Goal: Find specific page/section: Find specific page/section

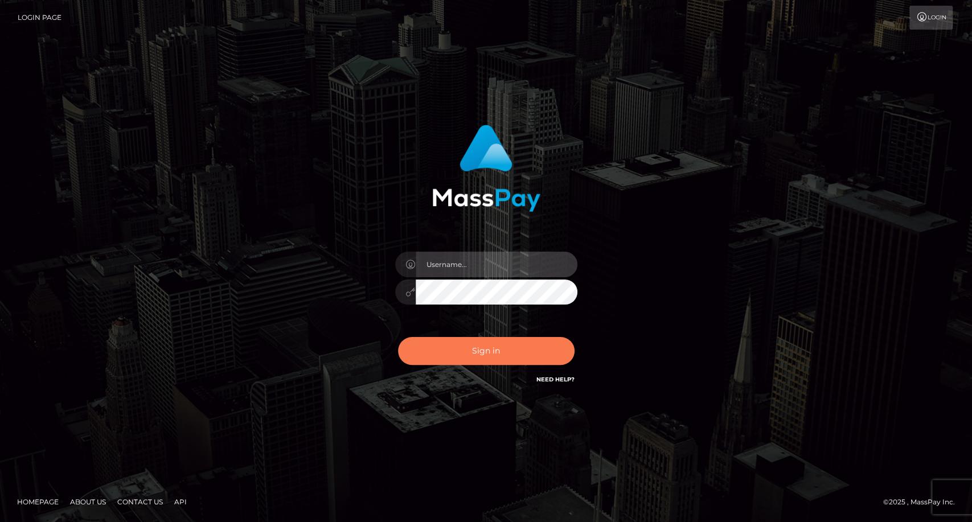
type input "carolina"
click at [495, 351] on button "Sign in" at bounding box center [486, 351] width 177 height 28
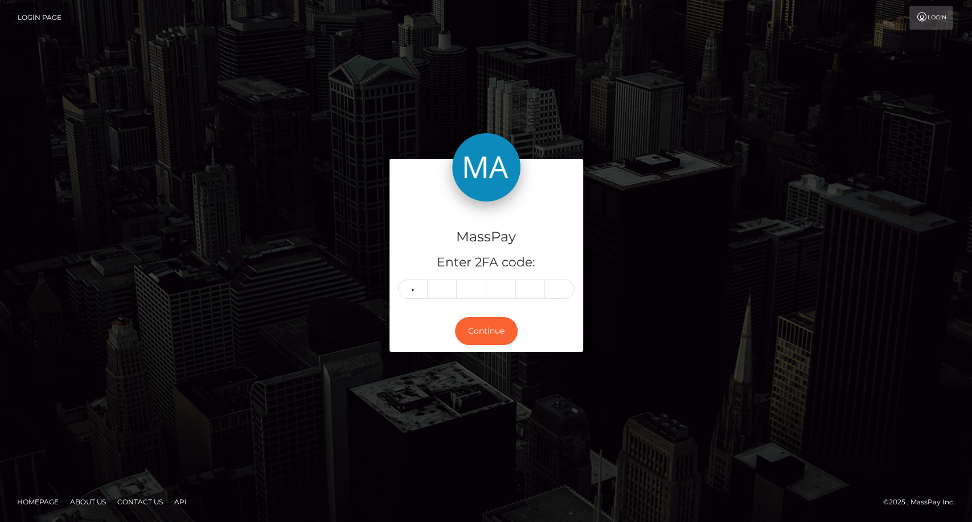
type input "4"
type input "5"
type input "6"
type input "0"
type input "2"
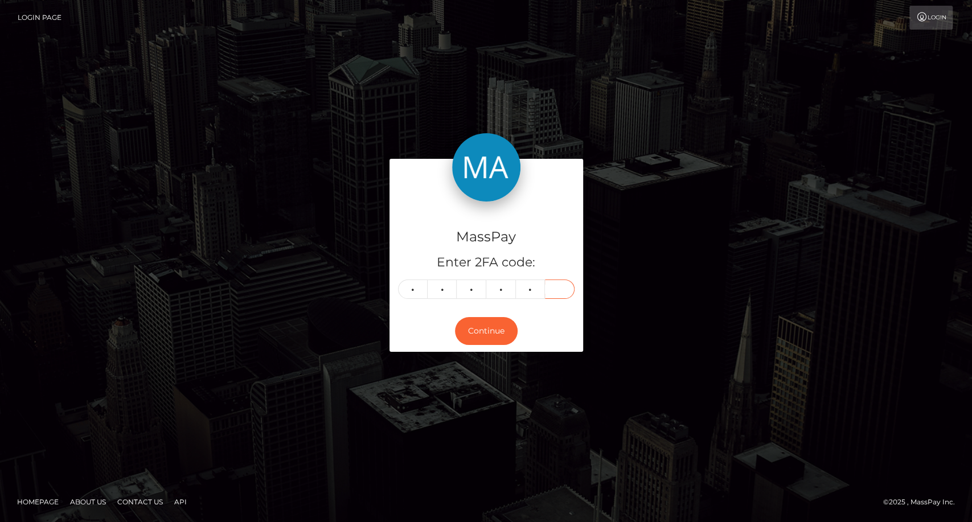
type input "7"
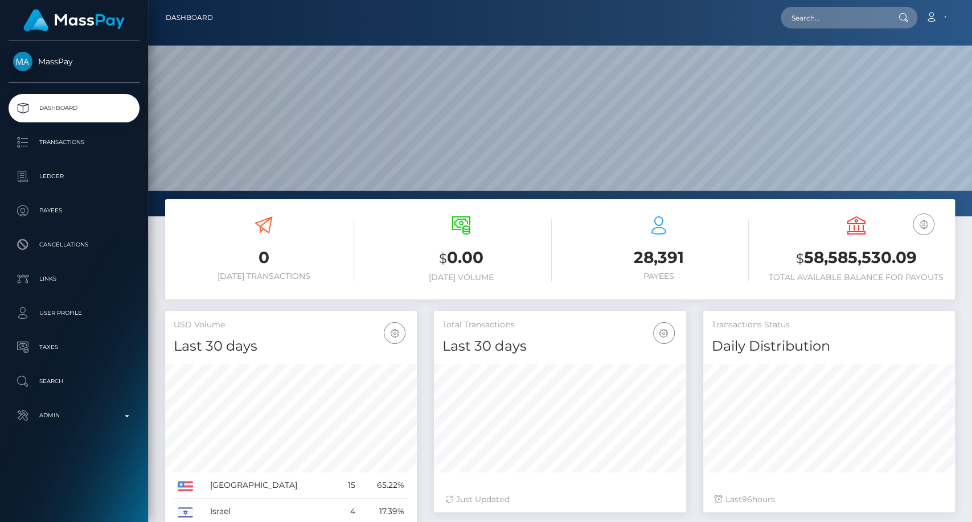
scroll to position [201, 252]
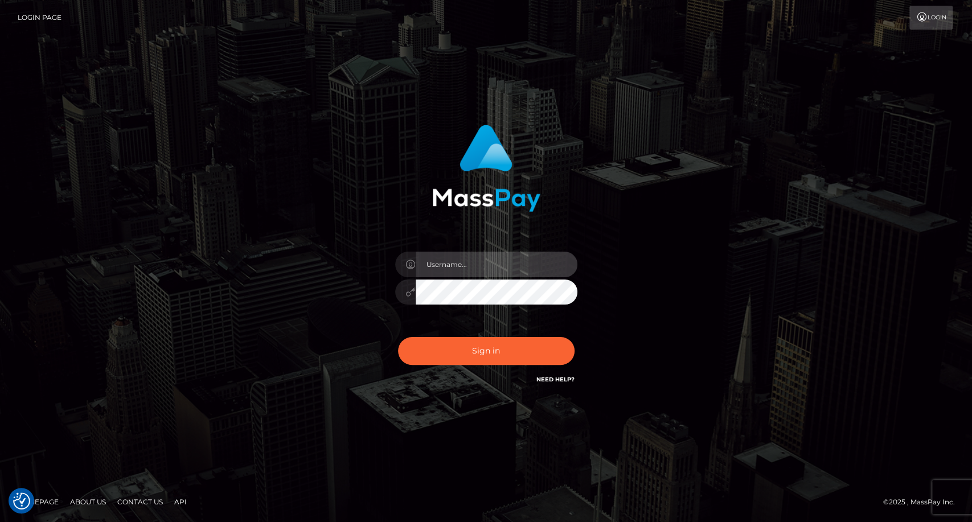
type input "carolina"
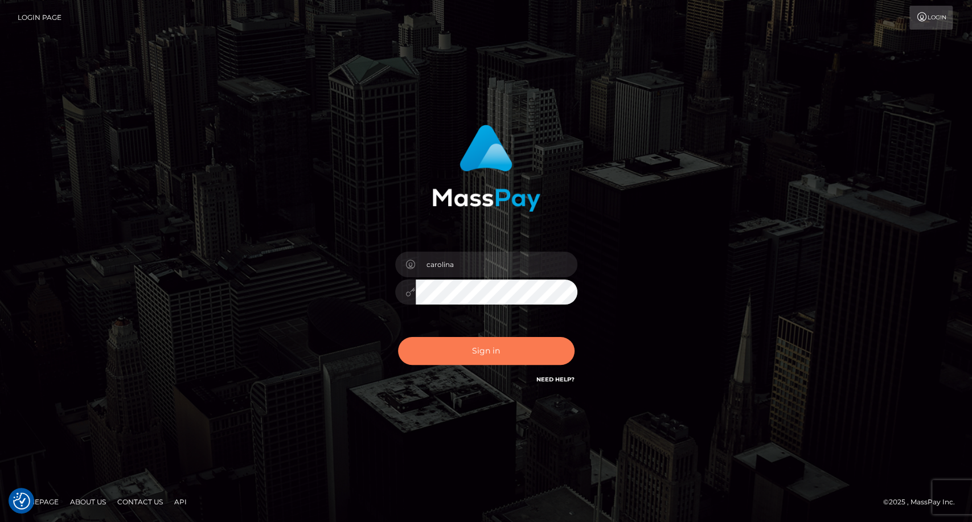
click at [466, 353] on button "Sign in" at bounding box center [486, 351] width 177 height 28
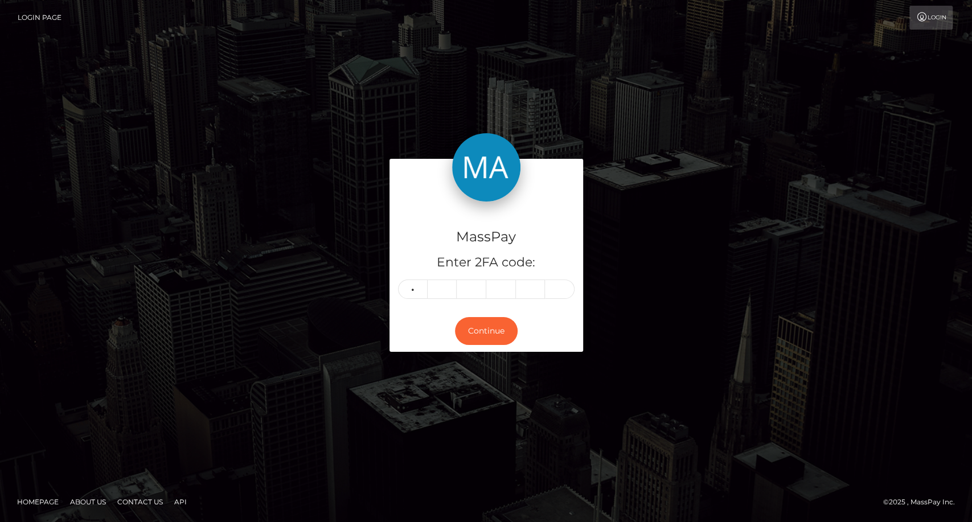
type input "7"
type input "3"
type input "4"
type input "7"
type input "1"
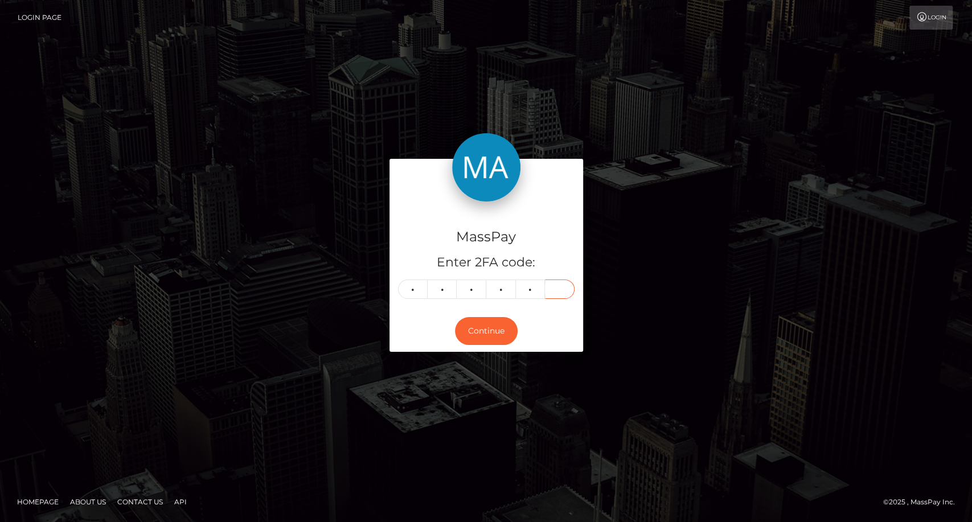
type input "8"
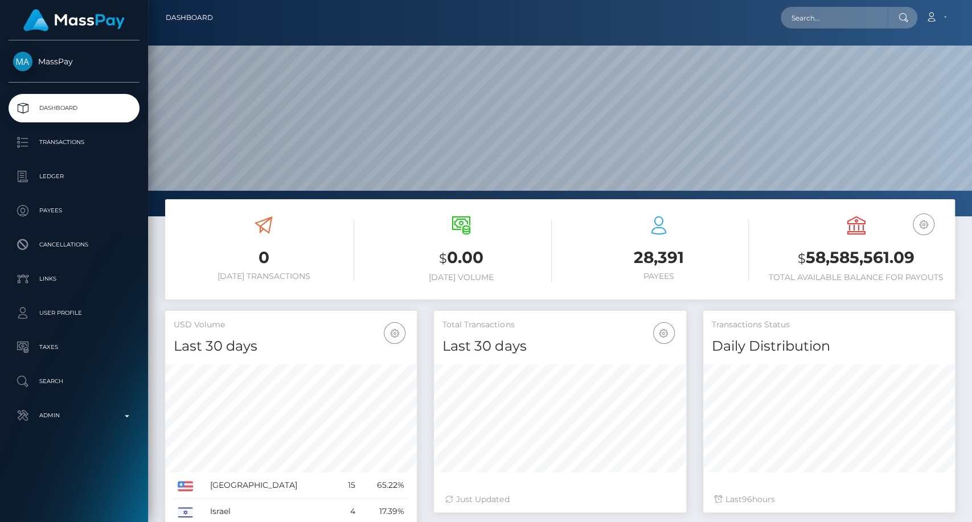
scroll to position [201, 252]
click at [824, 14] on input "text" at bounding box center [834, 18] width 107 height 22
paste input "[EMAIL_ADDRESS][DOMAIN_NAME]"
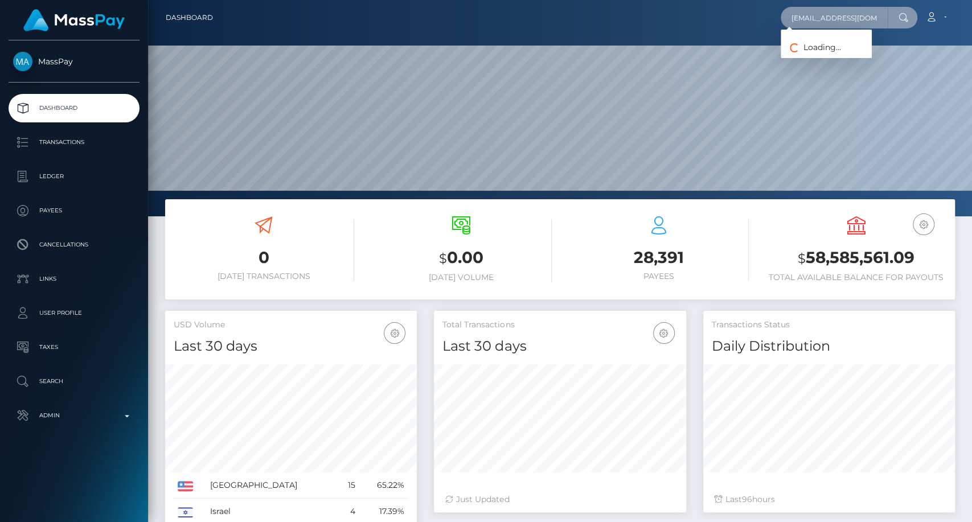
scroll to position [0, 24]
type input "[EMAIL_ADDRESS][DOMAIN_NAME]"
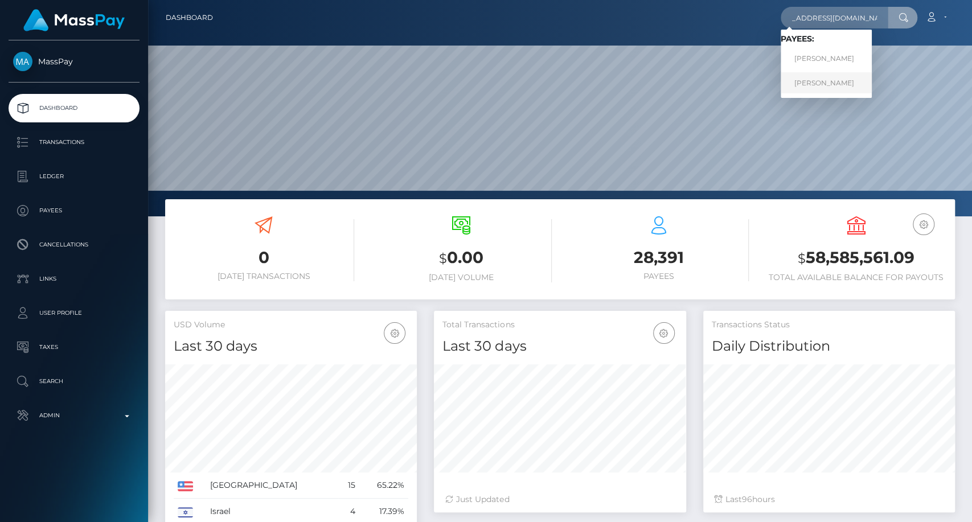
scroll to position [0, 0]
click at [851, 82] on link "[PERSON_NAME]" at bounding box center [826, 82] width 91 height 21
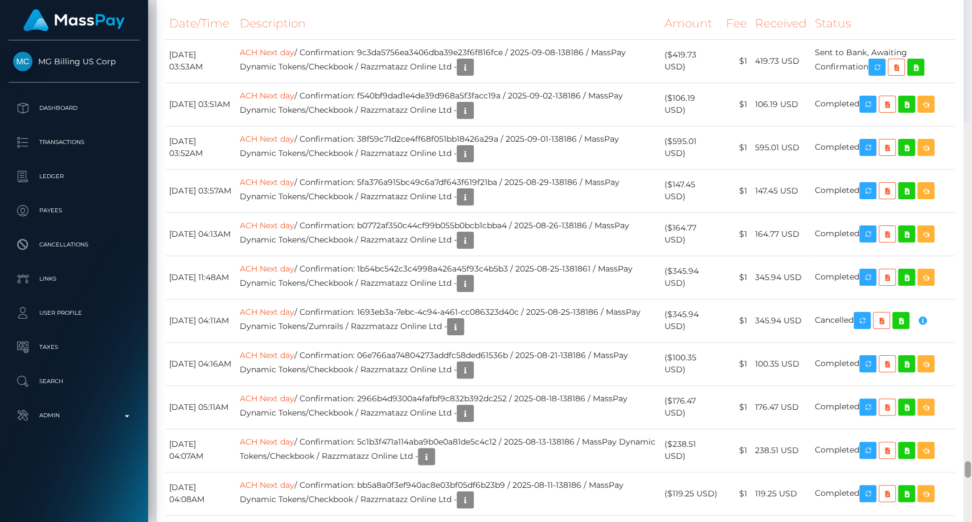
scroll to position [10233, 0]
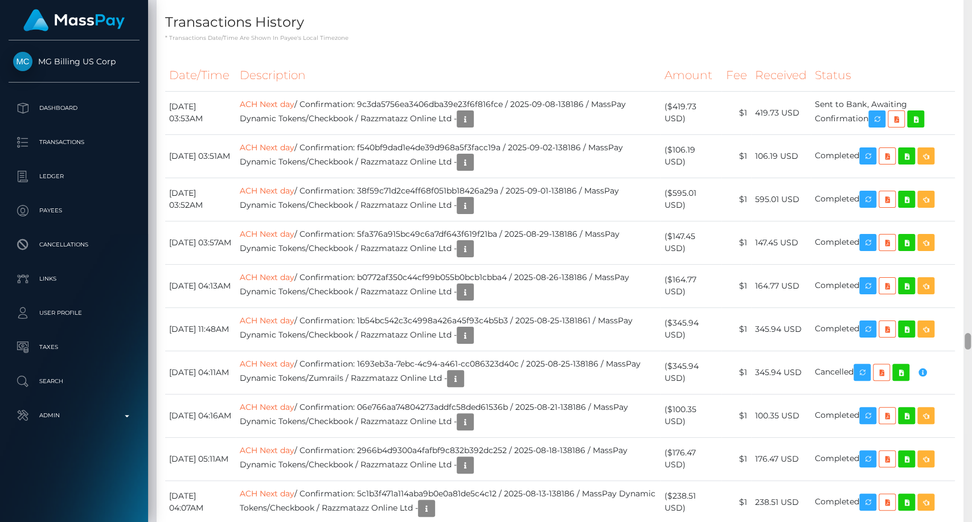
drag, startPoint x: 967, startPoint y: 124, endPoint x: 971, endPoint y: 339, distance: 215.9
click at [971, 339] on div at bounding box center [968, 261] width 9 height 523
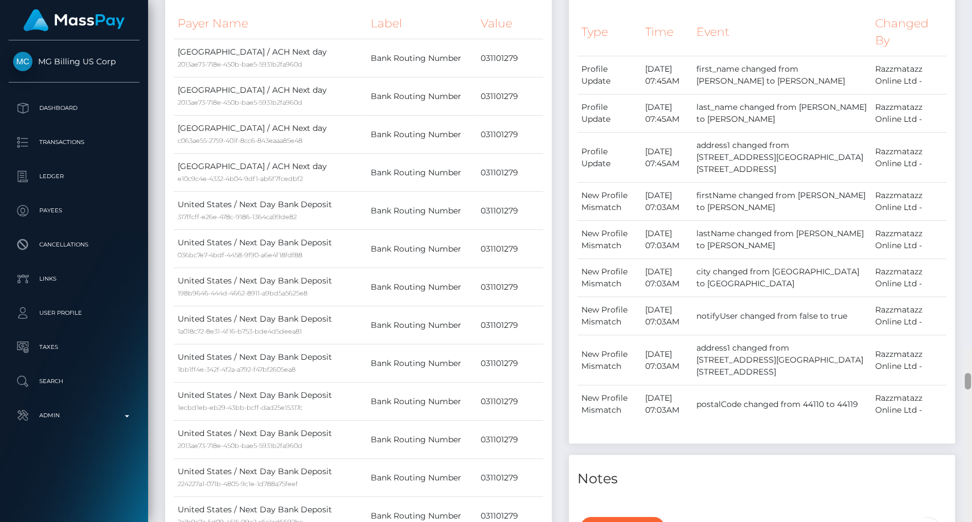
scroll to position [0, 0]
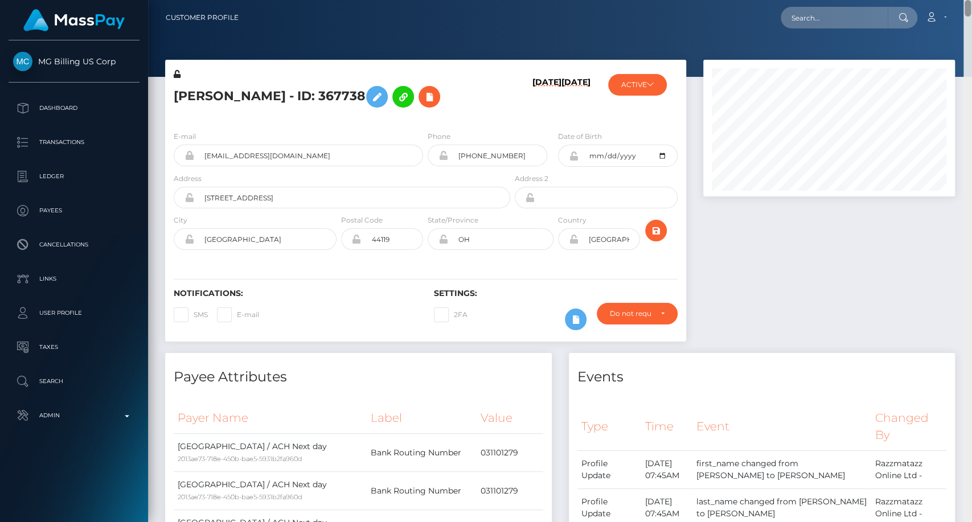
drag, startPoint x: 965, startPoint y: 257, endPoint x: 939, endPoint y: 2, distance: 255.9
click at [941, 2] on div "Customer Profile Loading... Loading..." at bounding box center [560, 261] width 824 height 522
drag, startPoint x: 968, startPoint y: 344, endPoint x: 971, endPoint y: -26, distance: 369.6
click at [971, 0] on html "MG Billing US Corp Dashboard Transactions Ledger Payees Links" at bounding box center [486, 261] width 972 height 522
click at [805, 22] on input "text" at bounding box center [834, 18] width 107 height 22
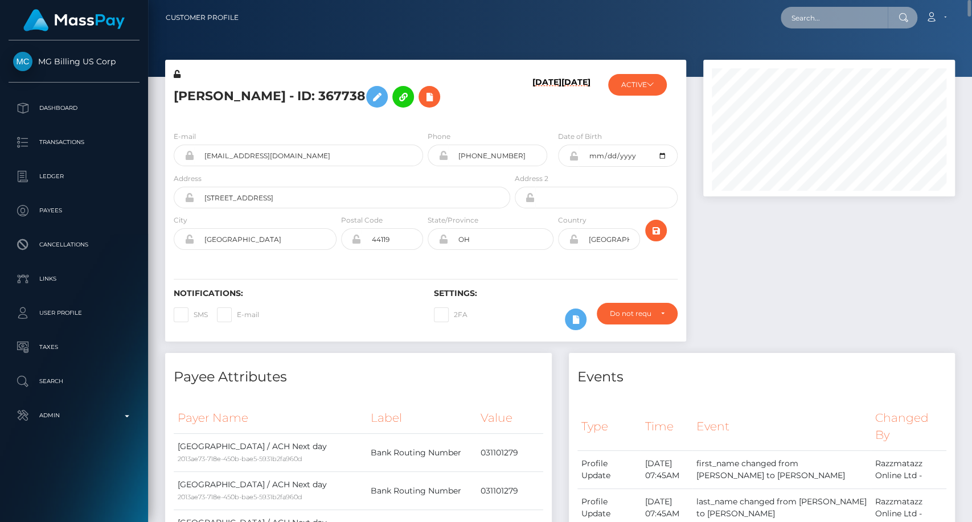
paste input "ashleyphoenixmod@gmail.com"
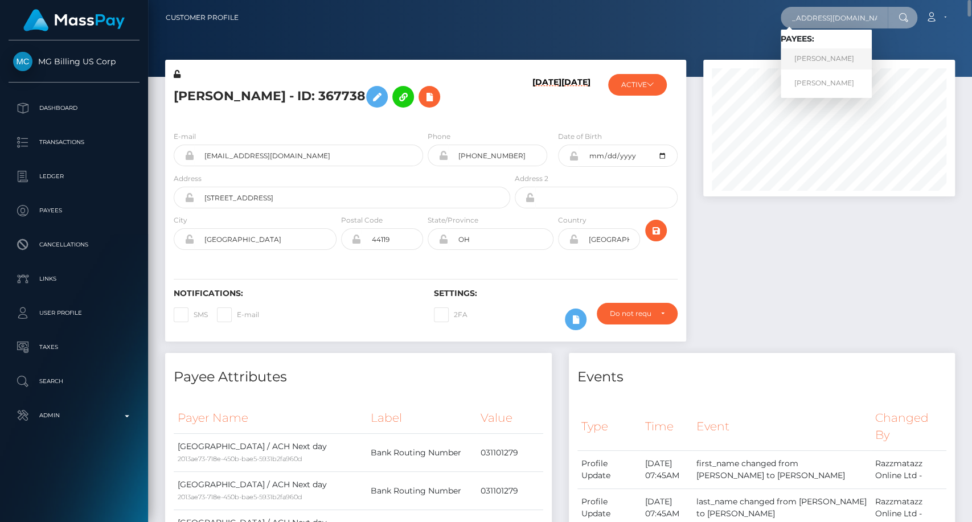
type input "ashleyphoenixmod@gmail.com"
click at [820, 54] on link "MELISSA MARIE SMAIL" at bounding box center [826, 58] width 91 height 21
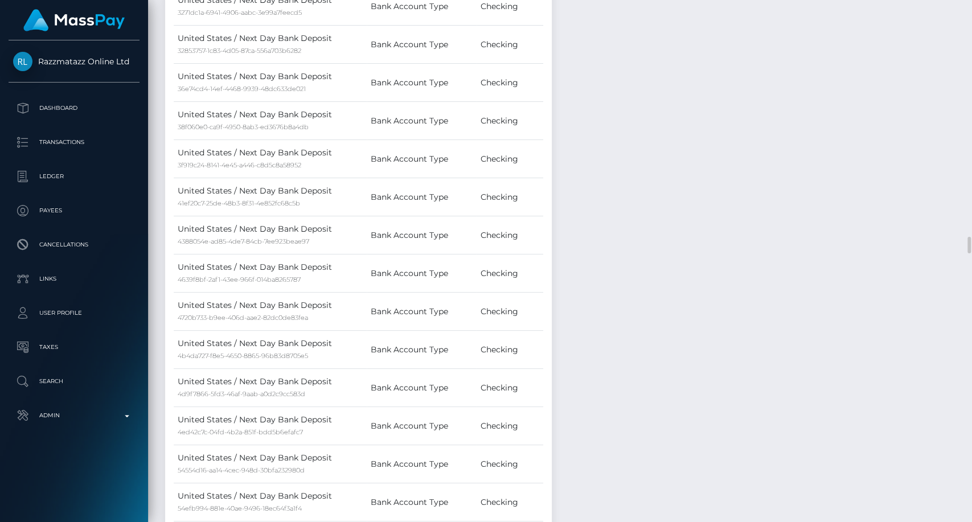
scroll to position [7720, 0]
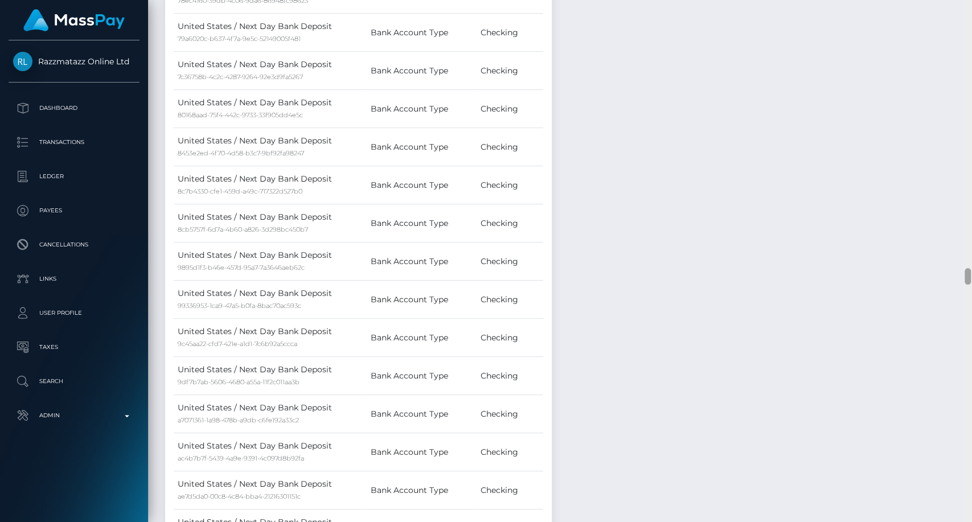
drag, startPoint x: 971, startPoint y: 260, endPoint x: 966, endPoint y: 279, distance: 19.9
click at [970, 281] on div at bounding box center [968, 261] width 9 height 523
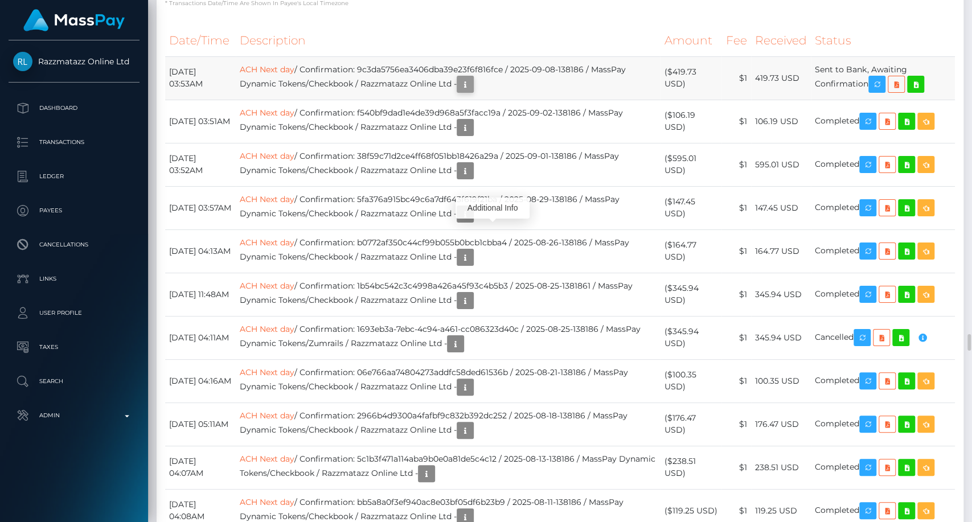
scroll to position [137, 252]
click at [472, 92] on icon "button" at bounding box center [465, 84] width 14 height 14
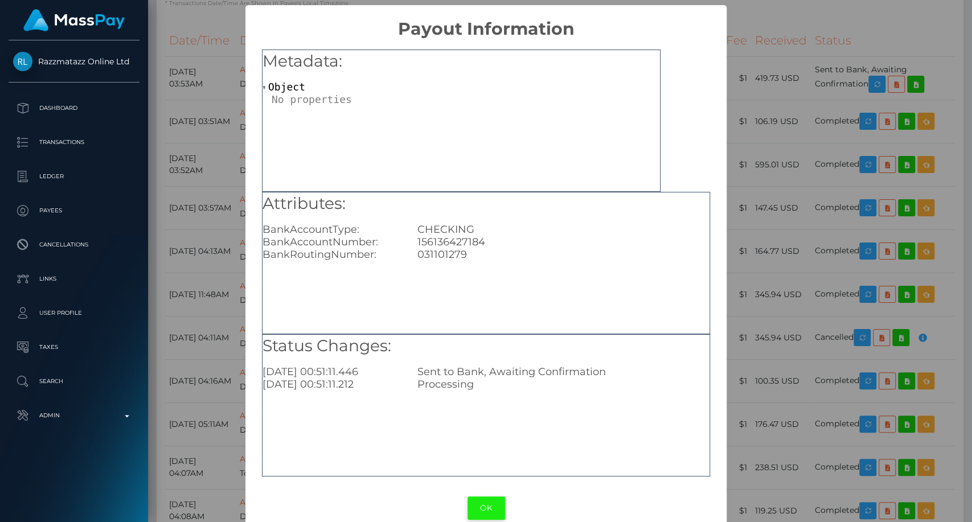
click at [488, 507] on button "OK" at bounding box center [487, 508] width 38 height 23
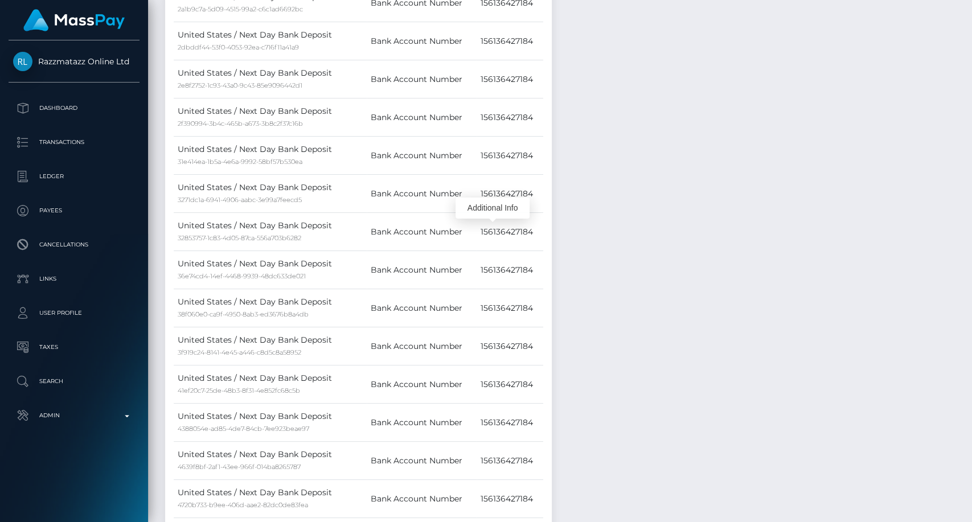
scroll to position [0, 0]
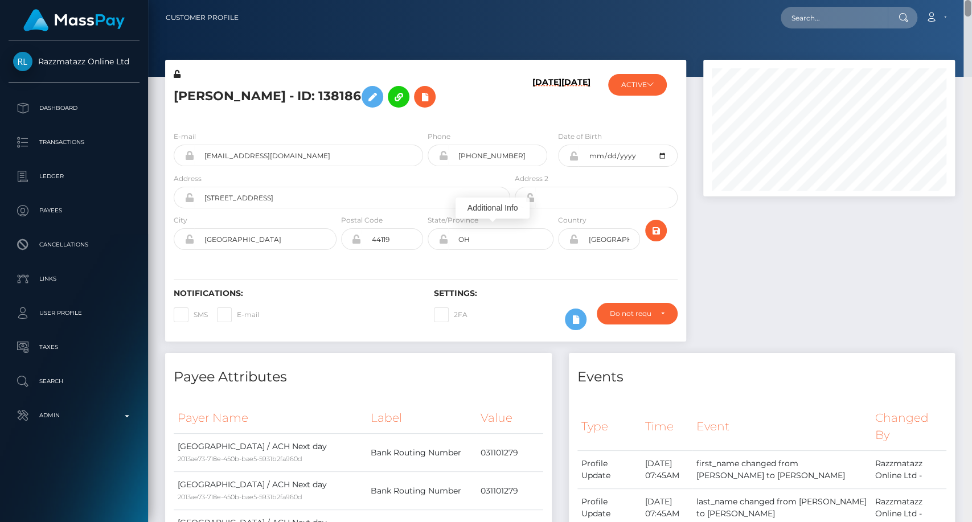
drag, startPoint x: 969, startPoint y: 241, endPoint x: 936, endPoint y: -11, distance: 254.4
click at [936, 0] on html "Razzmatazz Online Ltd Dashboard Transactions Ledger Payees Links" at bounding box center [486, 261] width 972 height 522
click at [836, 21] on input "text" at bounding box center [834, 18] width 107 height 22
paste input "onuhcynthia2020@yahoo.com"
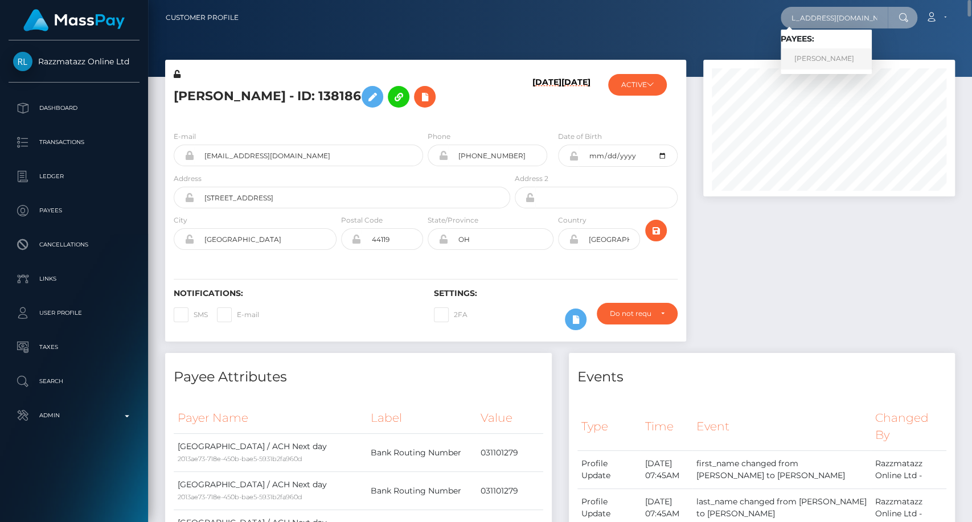
type input "onuhcynthia2020@yahoo.com"
click at [825, 57] on link "CYNTHIA NKECHIKWURU" at bounding box center [826, 58] width 91 height 21
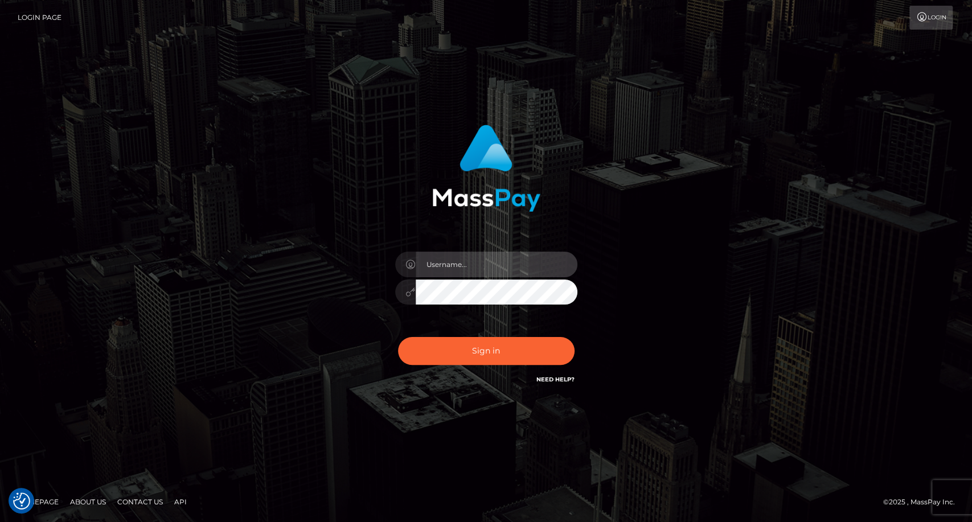
type input "carolina"
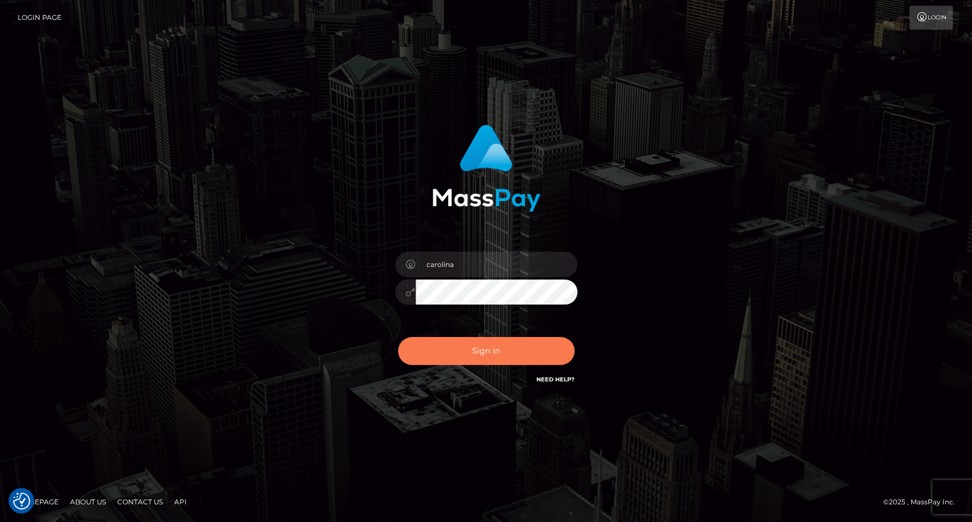
click at [490, 359] on button "Sign in" at bounding box center [486, 351] width 177 height 28
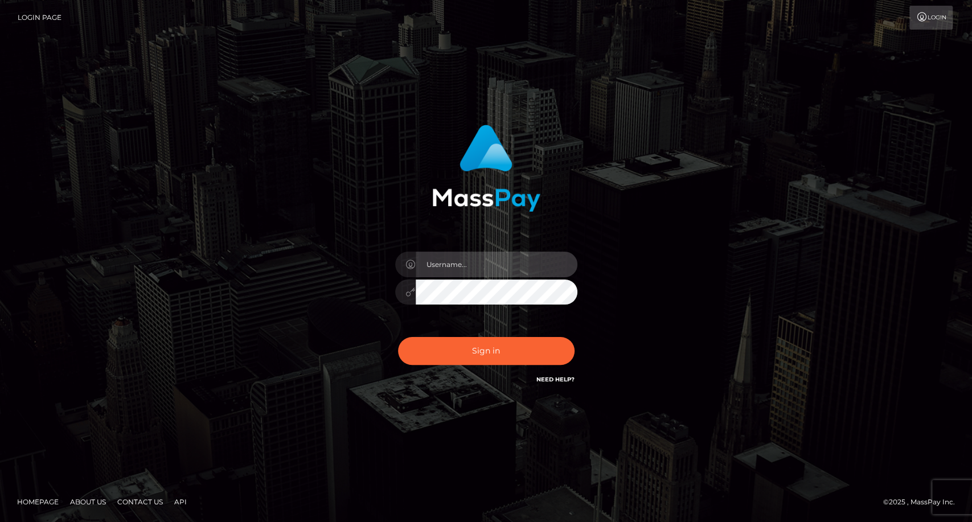
type input "carolina"
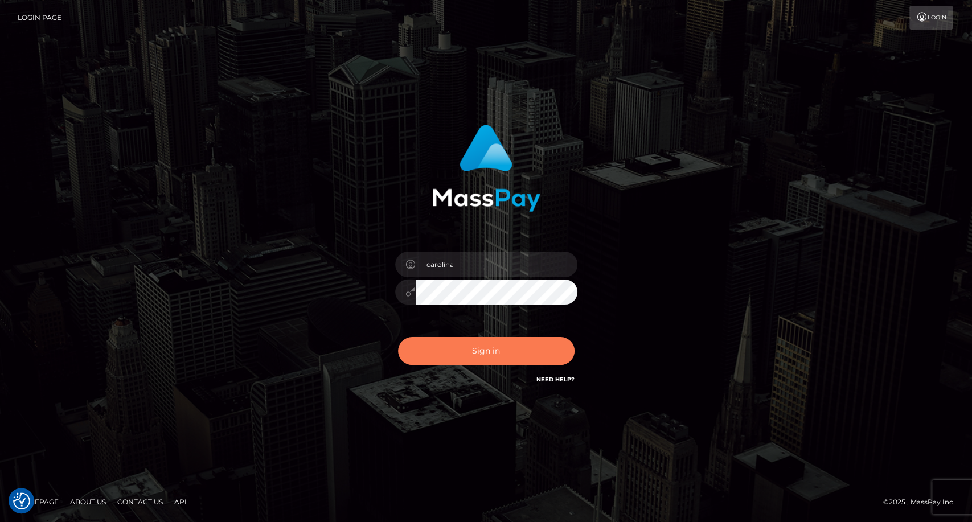
click at [493, 350] on button "Sign in" at bounding box center [486, 351] width 177 height 28
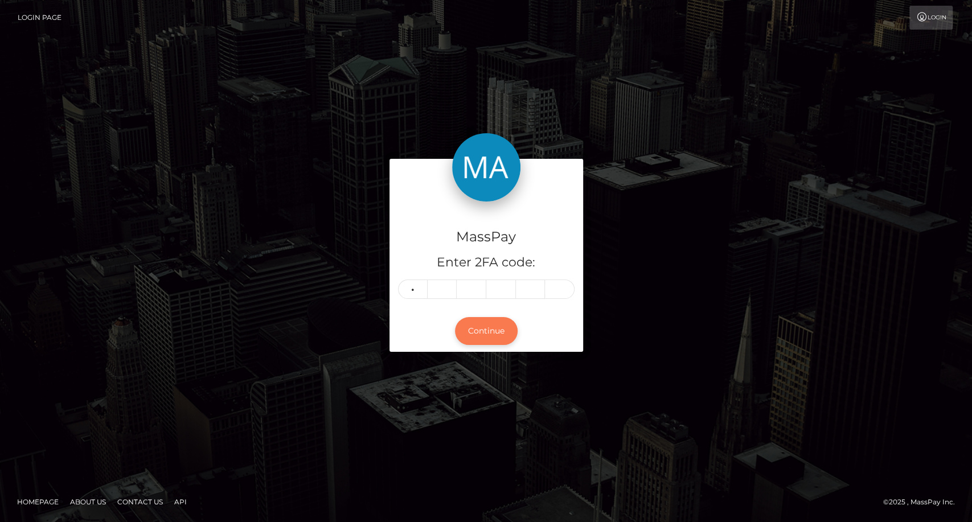
type input "1"
type input "7"
type input "2"
type input "7"
type input "4"
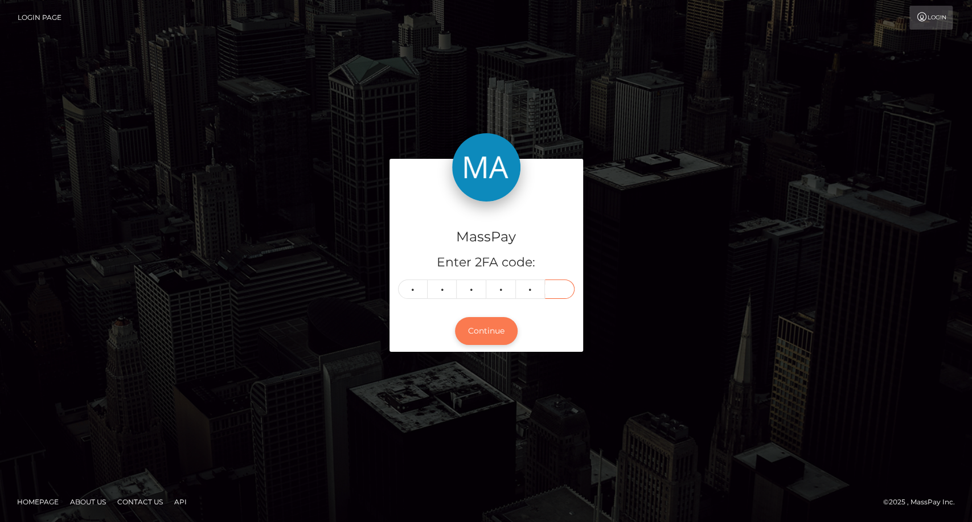
type input "2"
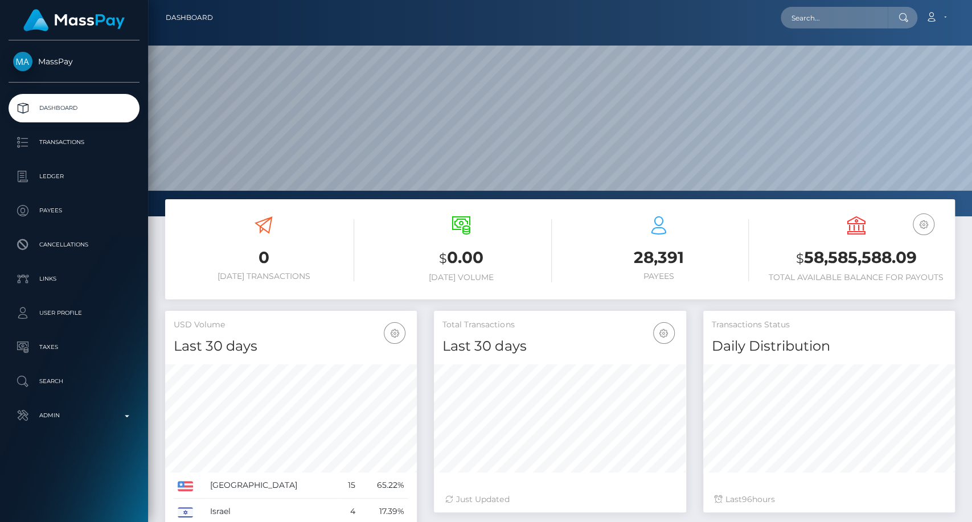
scroll to position [201, 252]
click at [854, 27] on input "text" at bounding box center [834, 18] width 107 height 22
paste input "terriwalsh89@yahoo.com"
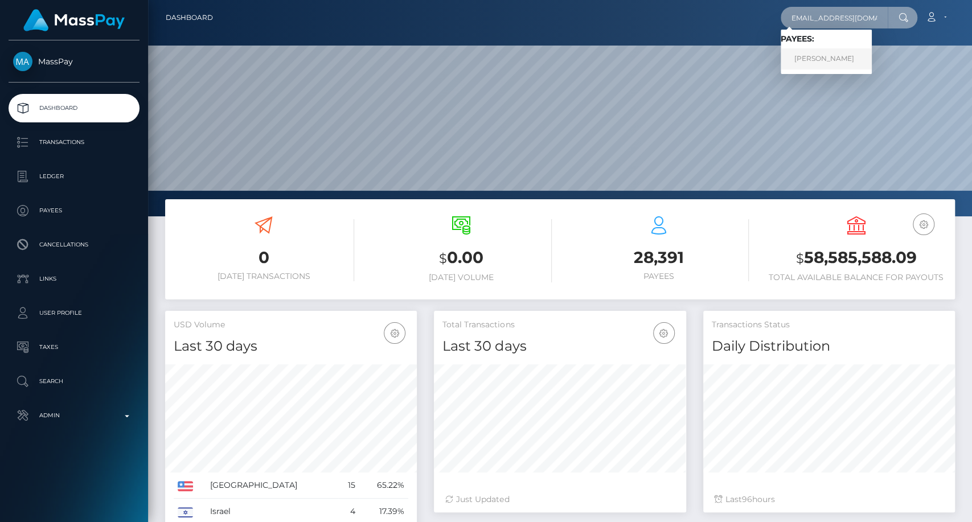
type input "terriwalsh89@yahoo.com"
click at [841, 56] on link "TERRI LOUISE WALSH" at bounding box center [826, 58] width 91 height 21
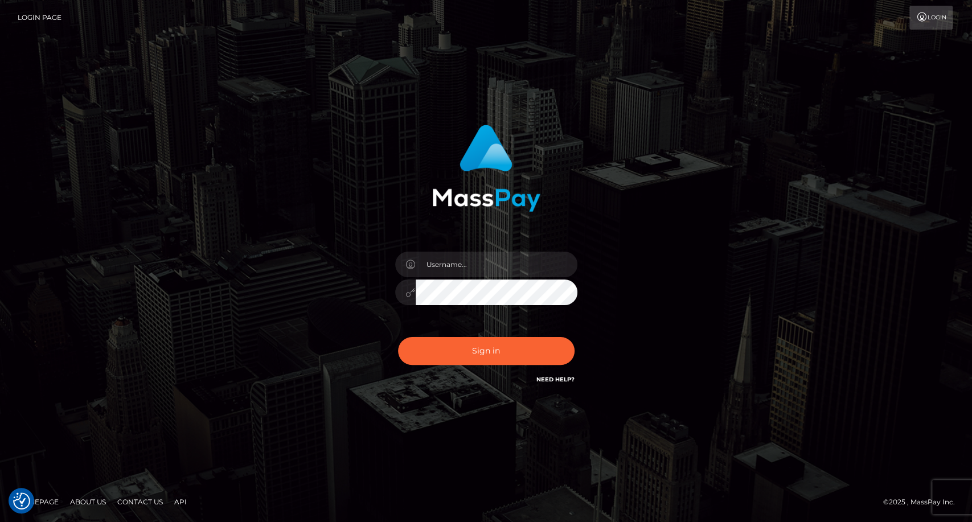
checkbox input "true"
type input "carolina"
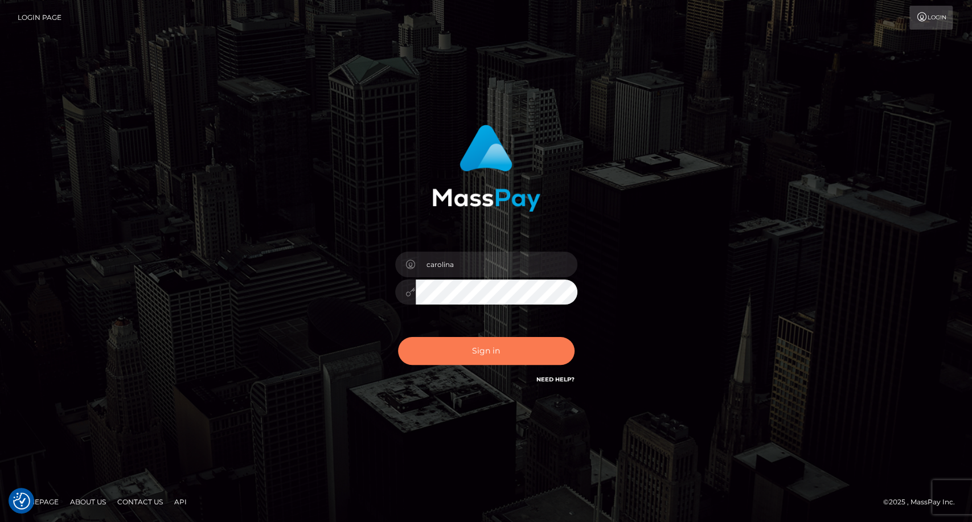
click at [499, 356] on button "Sign in" at bounding box center [486, 351] width 177 height 28
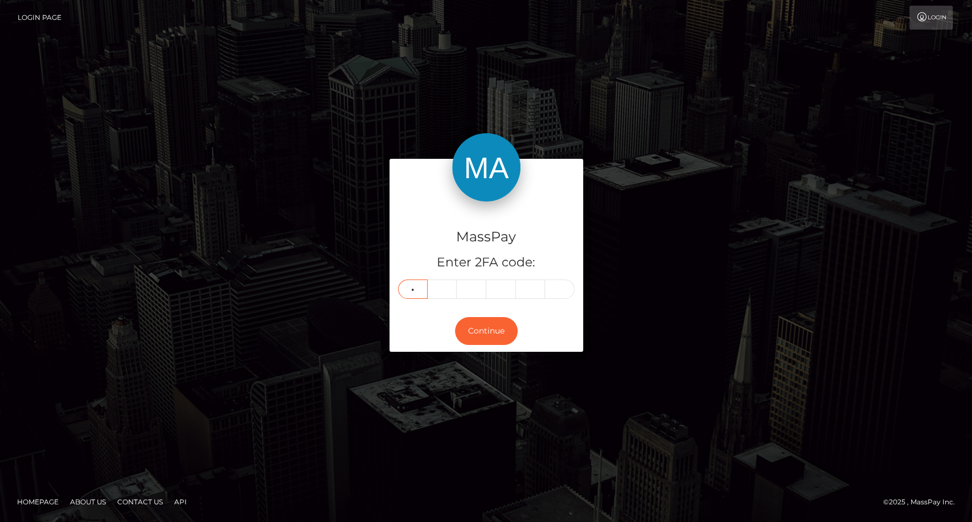
type input "2"
type input "5"
type input "1"
type input "2"
type input "4"
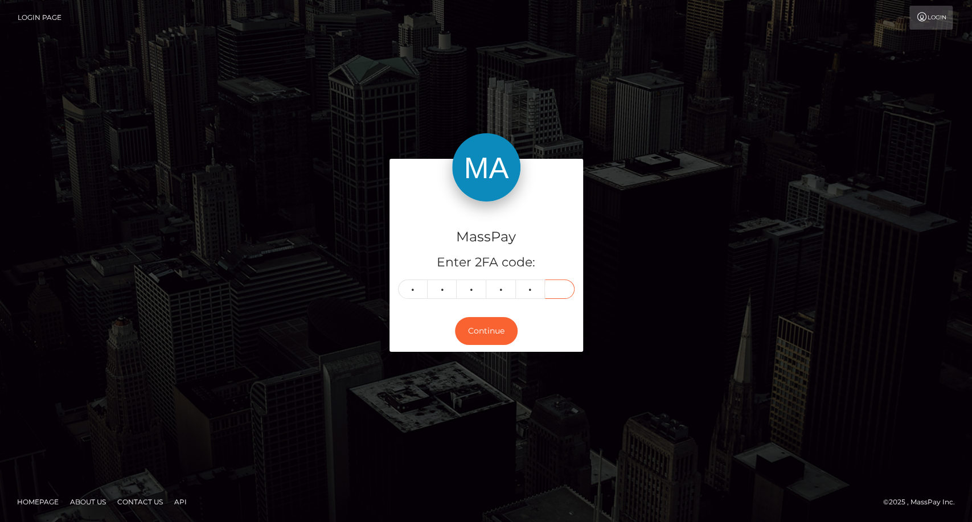
type input "5"
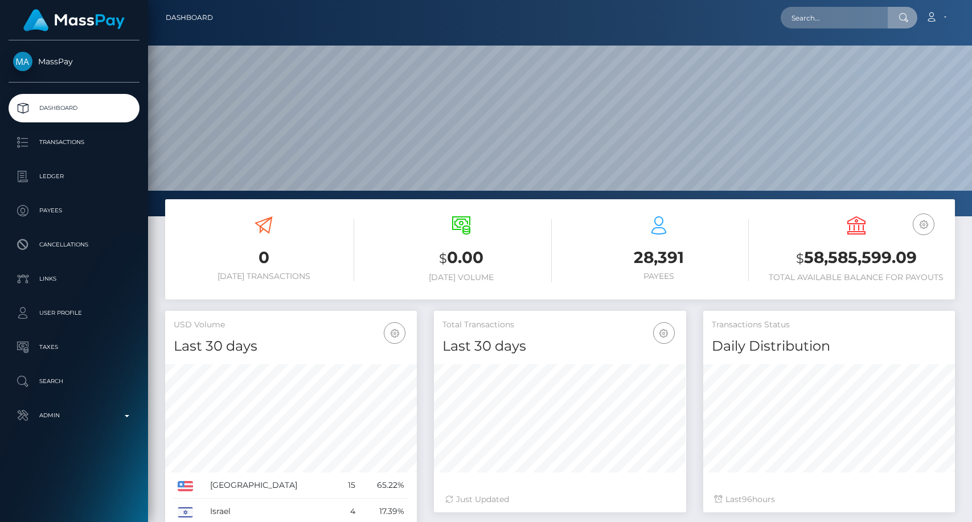
click at [826, 22] on input "text" at bounding box center [834, 18] width 107 height 22
type input "[EMAIL_ADDRESS][DOMAIN_NAME]"
click at [843, 58] on link "[PERSON_NAME]" at bounding box center [826, 58] width 91 height 21
